Goal: Information Seeking & Learning: Learn about a topic

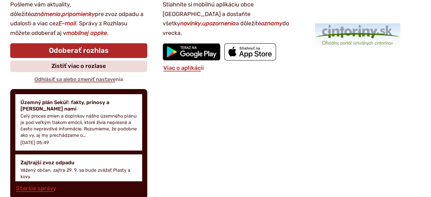
scroll to position [881, 0]
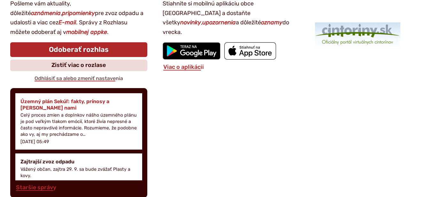
click at [82, 109] on h4 "Územný plán Sekúľ: fakty, prínosy a [PERSON_NAME] nami" at bounding box center [78, 104] width 117 height 12
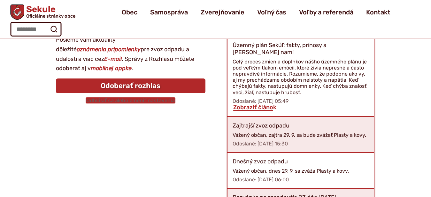
scroll to position [92, 0]
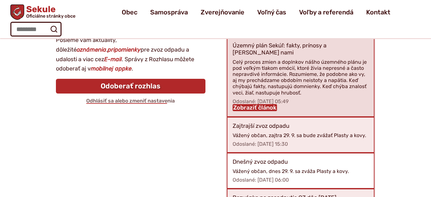
click at [251, 104] on link "Zobraziť článok" at bounding box center [255, 107] width 44 height 7
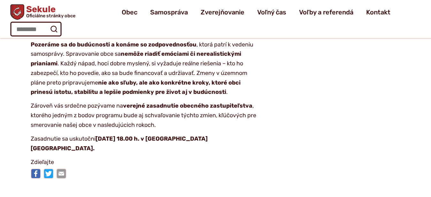
scroll to position [1207, 0]
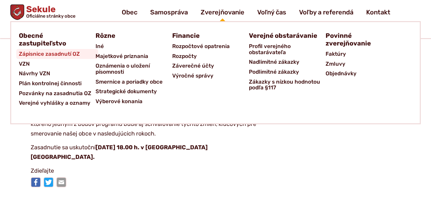
click at [60, 54] on span "Zápisnice zasadnutí OZ" at bounding box center [49, 54] width 61 height 10
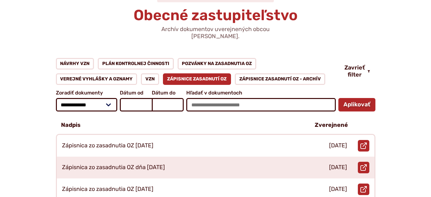
scroll to position [98, 0]
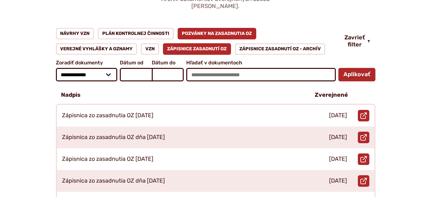
click at [205, 28] on link "Pozvánky na zasadnutia OZ" at bounding box center [217, 34] width 79 height 12
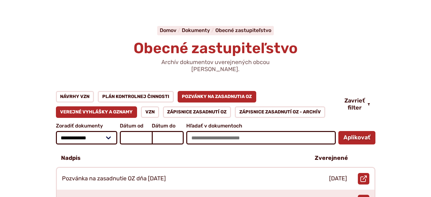
scroll to position [98, 0]
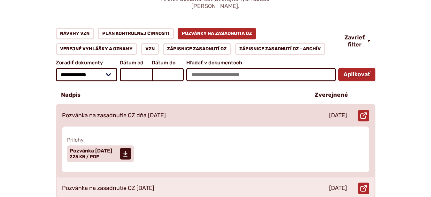
click at [117, 112] on p "Pozvánka na zasadnutie OZ dňa [DATE]" at bounding box center [114, 115] width 104 height 7
click at [112, 148] on span "Pozvánka 24.09.2025" at bounding box center [91, 150] width 43 height 5
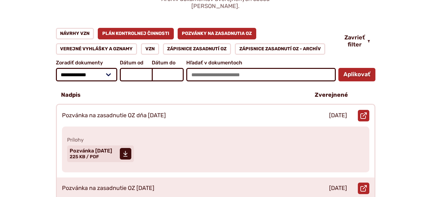
click at [146, 28] on link "Plán kontrolnej činnosti" at bounding box center [136, 34] width 76 height 12
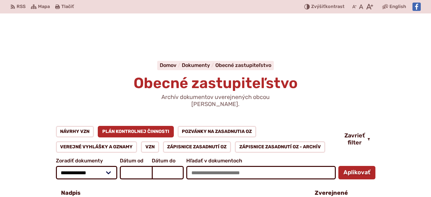
scroll to position [98, 0]
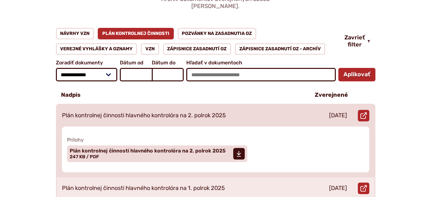
click at [163, 112] on p "Plán kontrolnej činnosti hlavného kontrolóra na 2. polrok 2025" at bounding box center [144, 115] width 164 height 7
click at [175, 147] on span "Plán kontrolnej činnosti hlavného kontrolóra na 2. polrok 2025 Veľkosť a typ sú…" at bounding box center [148, 153] width 156 height 16
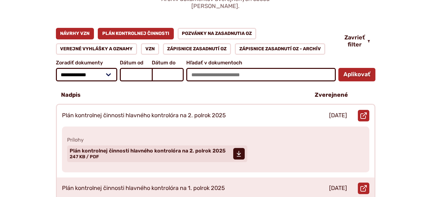
click at [81, 28] on link "Návrhy VZN" at bounding box center [75, 34] width 38 height 12
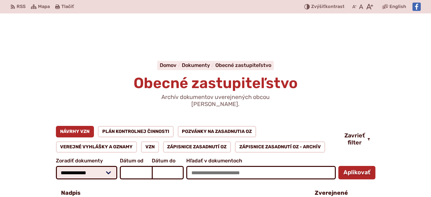
scroll to position [98, 0]
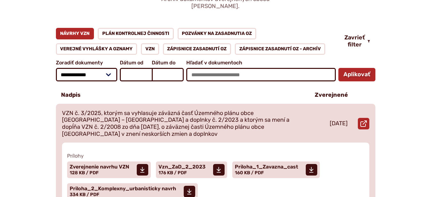
click at [138, 116] on p "VZN č. 3/2025, ktorým sa vyhlasuje záväzná časť Územného plánu obce Sekule – Zm…" at bounding box center [181, 123] width 238 height 27
click at [113, 164] on span "Zverejnenie navrhu VZN" at bounding box center [99, 166] width 59 height 5
